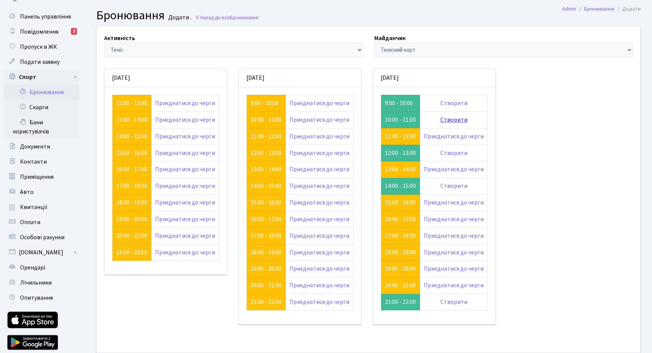
scroll to position [20, 0]
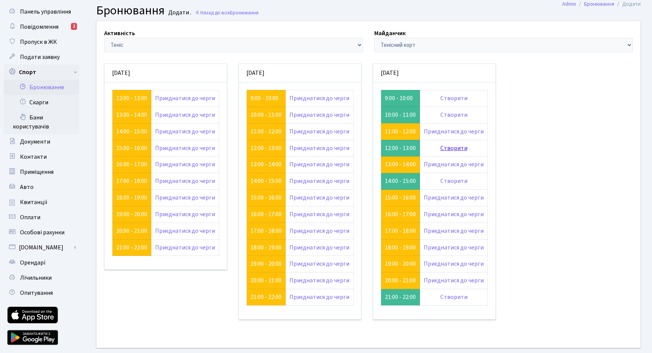
click at [454, 150] on link "Створити" at bounding box center [454, 148] width 27 height 8
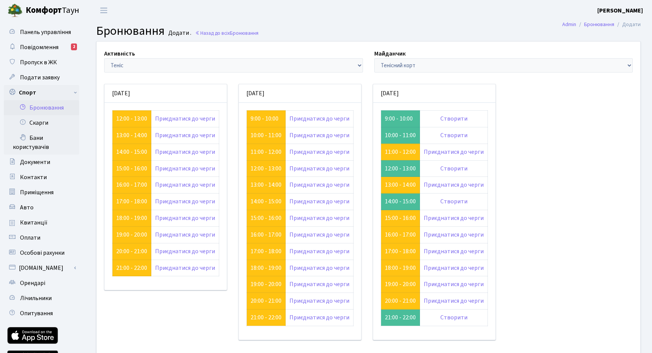
scroll to position [20, 0]
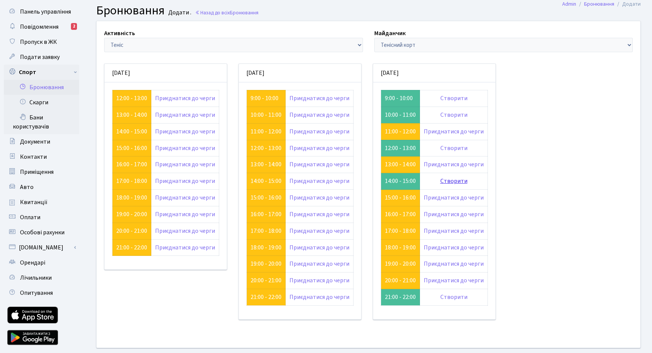
click at [455, 180] on link "Створити" at bounding box center [454, 181] width 27 height 8
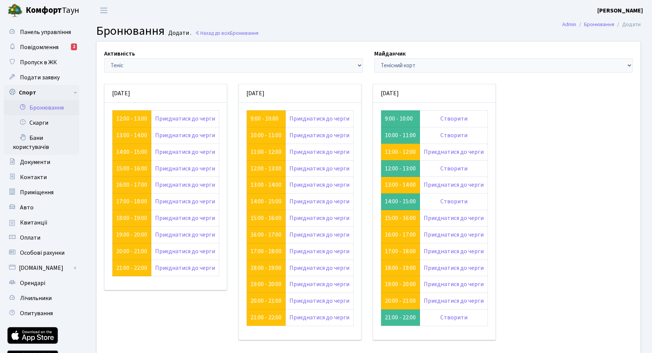
scroll to position [20, 0]
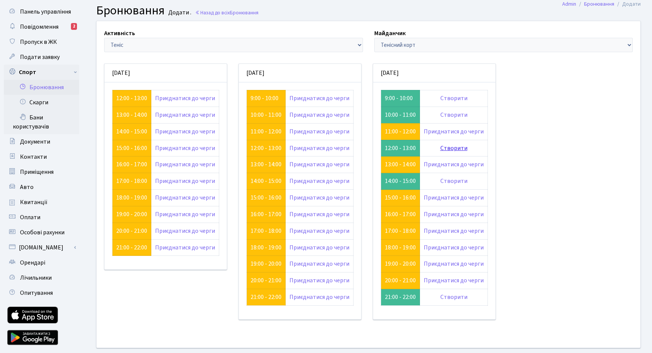
click at [444, 150] on link "Створити" at bounding box center [454, 148] width 27 height 8
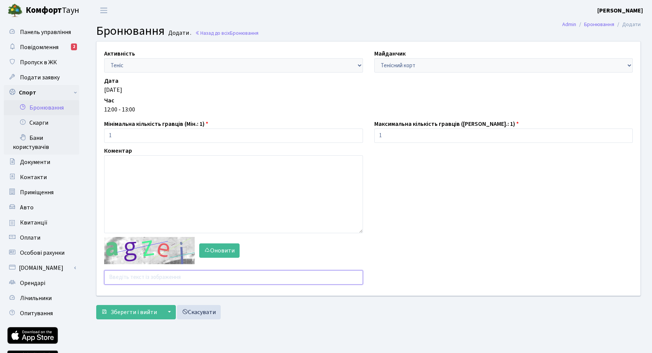
click at [164, 273] on input "text" at bounding box center [233, 277] width 259 height 14
type input "czhjd"
click at [138, 312] on span "Зберегти і вийти" at bounding box center [134, 312] width 46 height 8
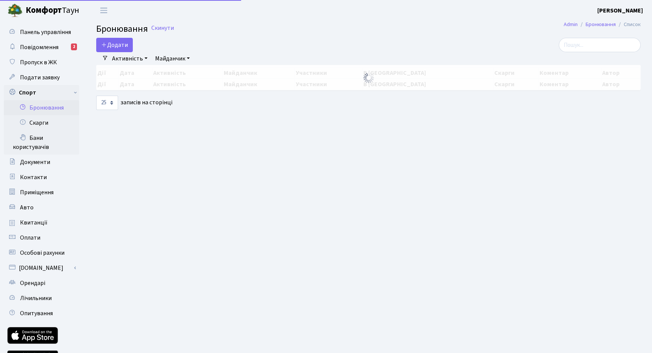
select select "25"
